Goal: Information Seeking & Learning: Learn about a topic

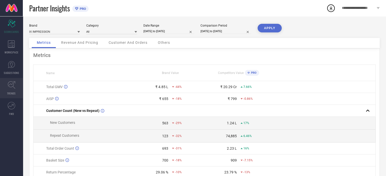
click at [12, 90] on link "TRENDS" at bounding box center [11, 88] width 23 height 20
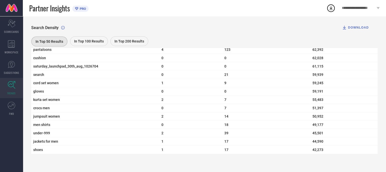
scroll to position [1783, 0]
click at [12, 50] on span "WORKSPACE" at bounding box center [12, 52] width 14 height 4
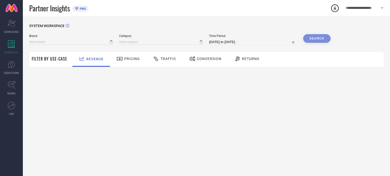
type input "CREATIVE KIDS"
type input "All"
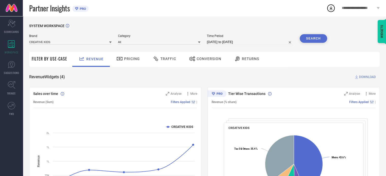
click at [169, 59] on span "Traffic" at bounding box center [168, 59] width 16 height 4
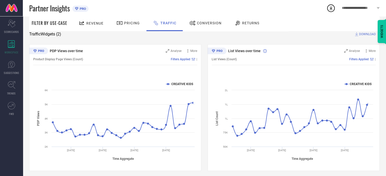
scroll to position [46, 0]
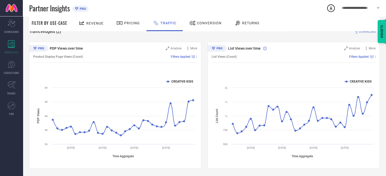
click at [254, 24] on span "Returns" at bounding box center [250, 23] width 17 height 4
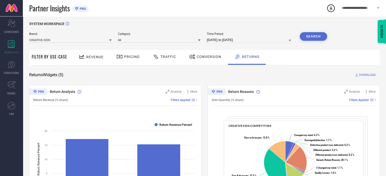
scroll to position [0, 0]
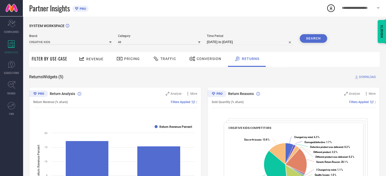
click at [168, 60] on span "Traffic" at bounding box center [168, 59] width 16 height 4
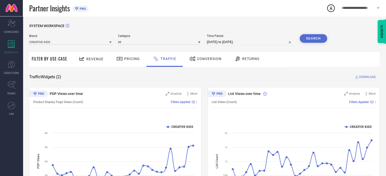
click at [199, 61] on span "Conversion" at bounding box center [209, 59] width 25 height 4
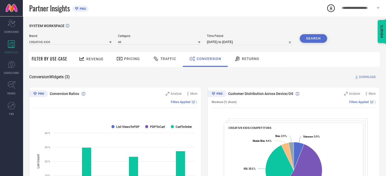
click at [171, 58] on span "Traffic" at bounding box center [168, 59] width 16 height 4
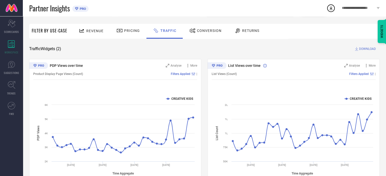
scroll to position [20, 0]
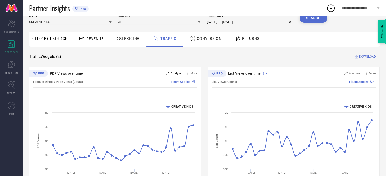
click at [177, 74] on span "Analyse" at bounding box center [175, 74] width 11 height 4
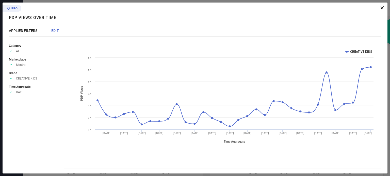
click at [381, 8] on icon at bounding box center [381, 7] width 3 height 3
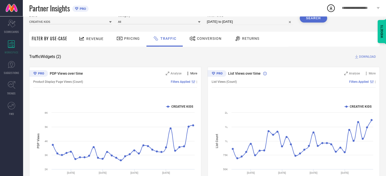
click at [192, 72] on span "More" at bounding box center [193, 74] width 7 height 4
click at [210, 93] on div "List Views over time Analyse More List Views (Count) Filters Applied | Created …" at bounding box center [294, 130] width 172 height 127
click at [366, 58] on span "DOWNLOAD" at bounding box center [367, 56] width 17 height 5
click at [330, 9] on icon at bounding box center [330, 8] width 3 height 4
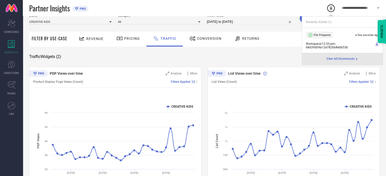
click at [276, 53] on div "SYSTEM WORKSPACE Brand CREATIVE KIDS Category All Time Period [DATE] to [DATE] …" at bounding box center [204, 99] width 350 height 190
